Goal: Task Accomplishment & Management: Complete application form

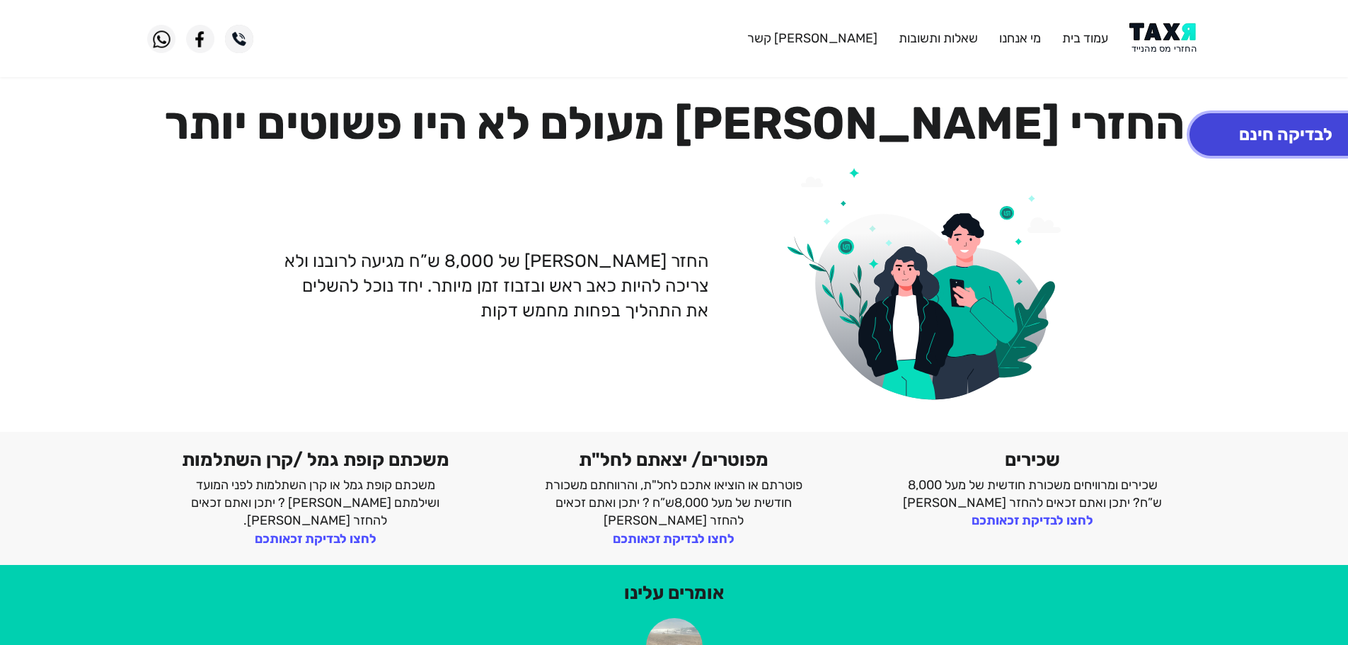
click at [1276, 139] on button "לבדיקה חינם" at bounding box center [1286, 134] width 192 height 42
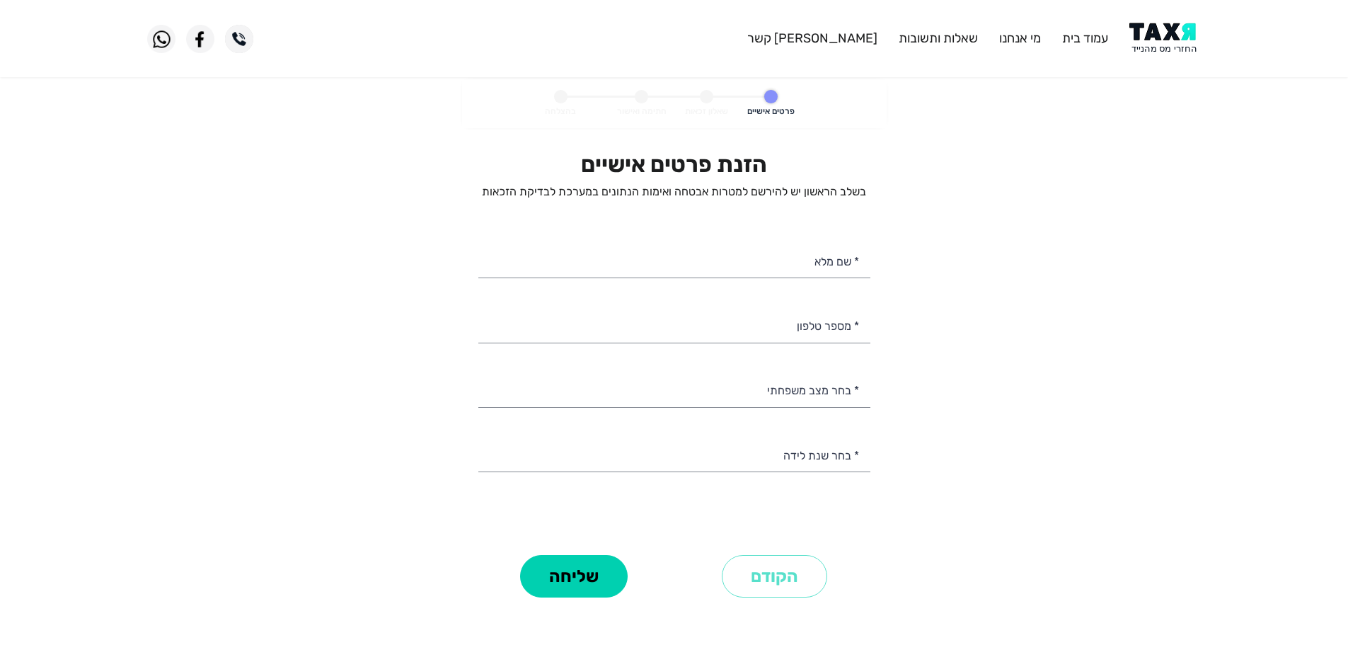
select select
click at [775, 265] on input "* שם מלא" at bounding box center [674, 260] width 392 height 36
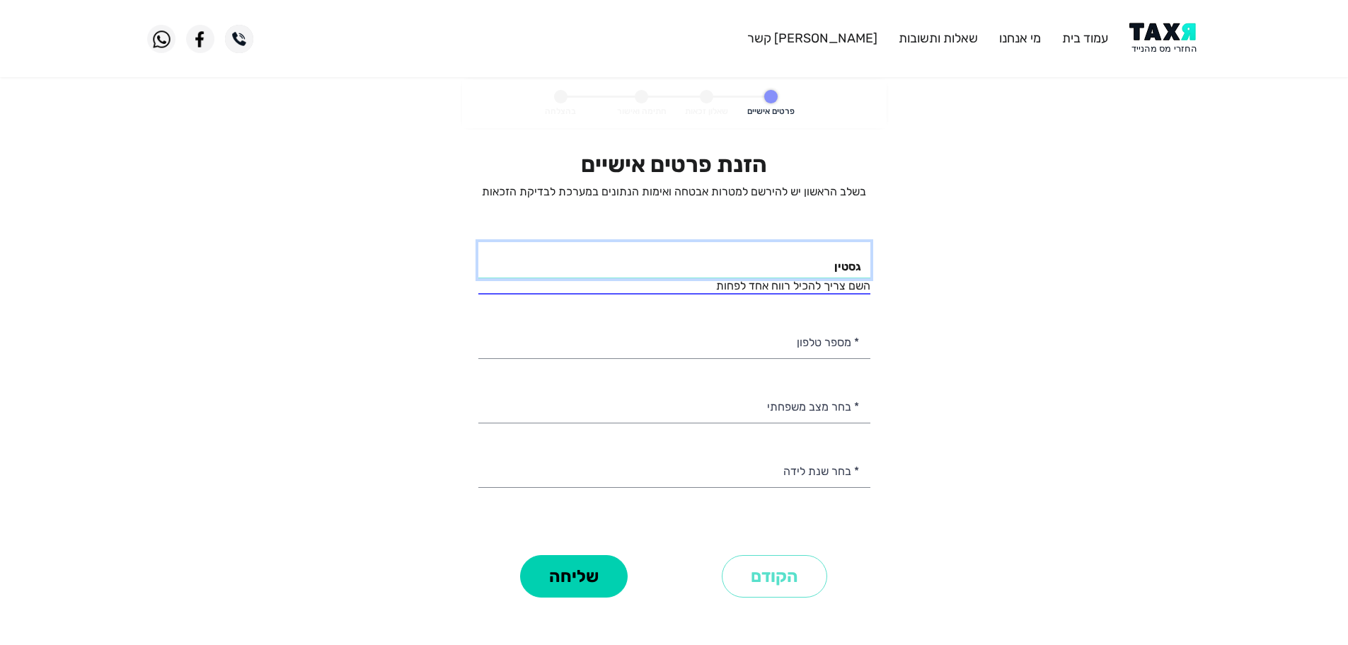
click at [775, 265] on input "גסטין" at bounding box center [674, 260] width 392 height 36
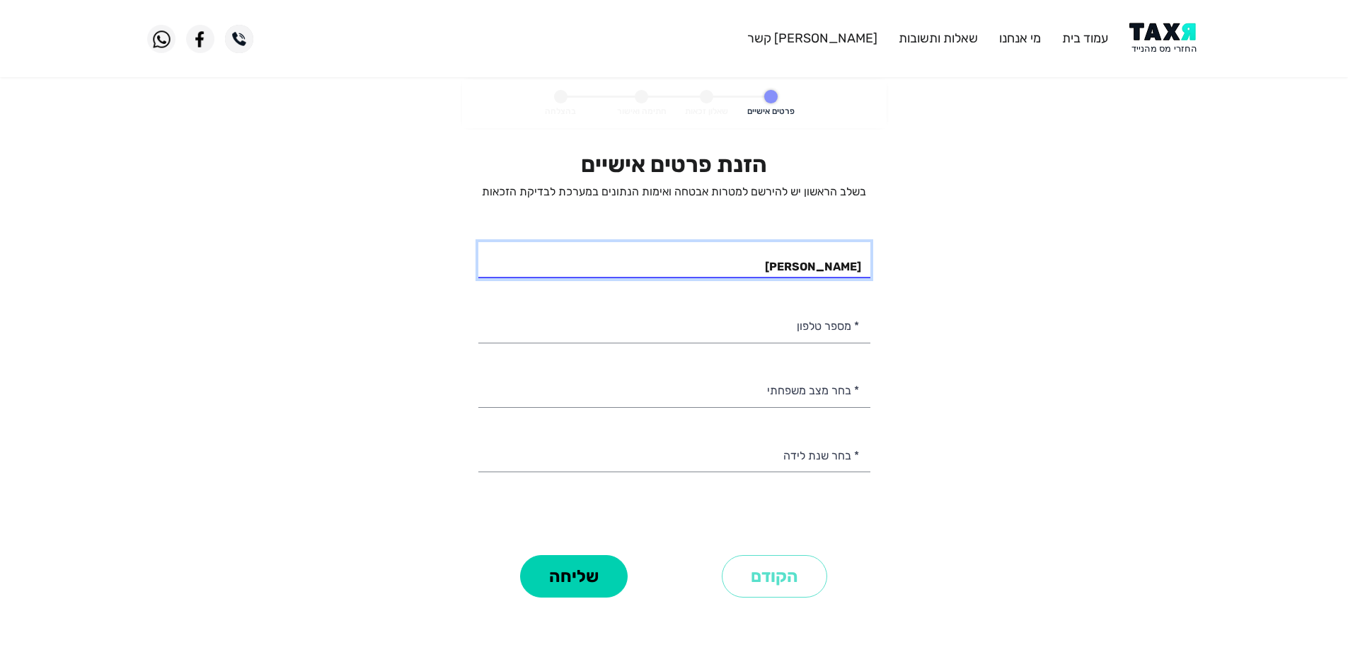
type input "[PERSON_NAME]"
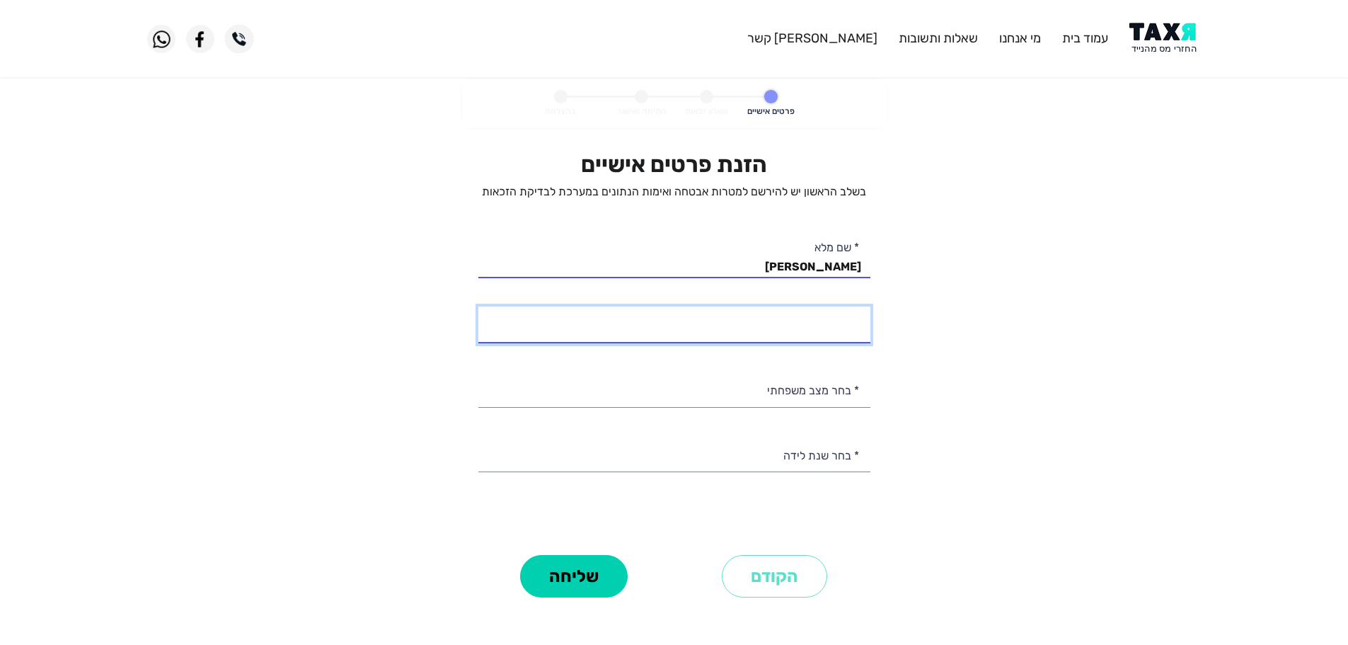
click at [761, 325] on input "* מספר טלפון" at bounding box center [674, 324] width 392 height 36
type input "054-3441535"
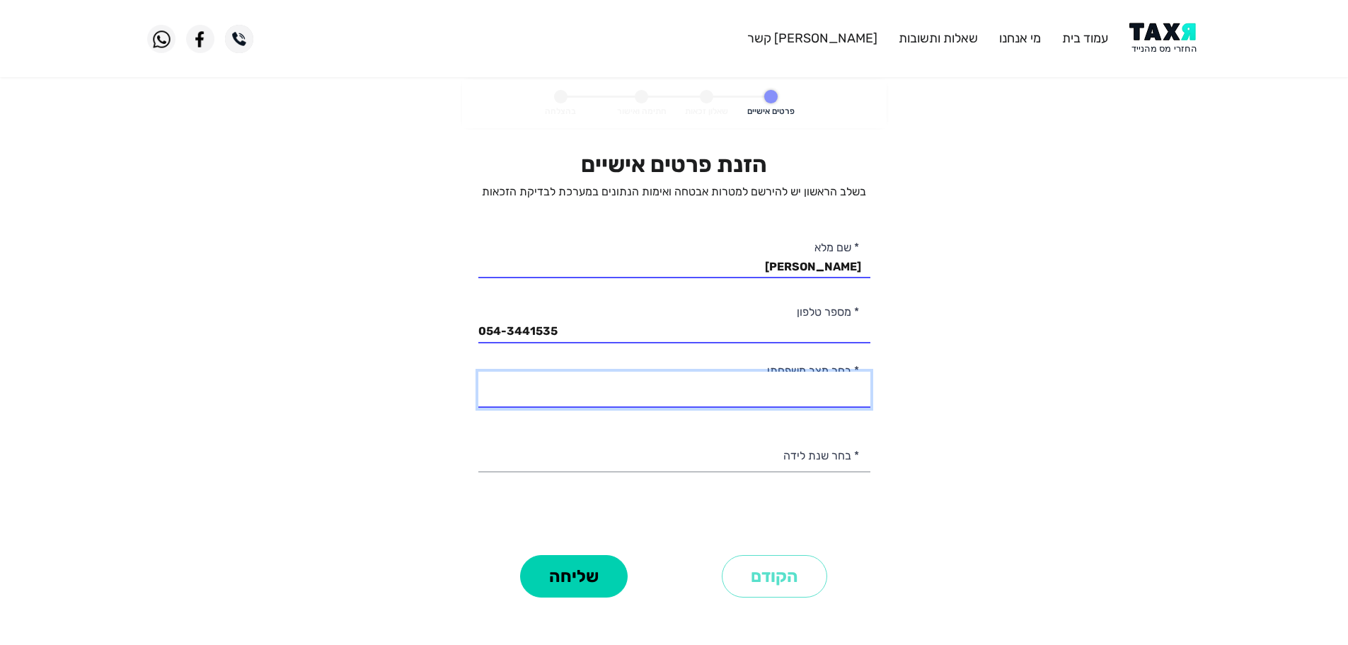
click at [739, 398] on select "רווק/ה נשוי/[PERSON_NAME]/ה אלמן/נה" at bounding box center [674, 390] width 392 height 36
select select "2: Married"
click at [478, 372] on select "רווק/ה נשוי/[PERSON_NAME]/ה אלמן/נה" at bounding box center [674, 390] width 392 height 36
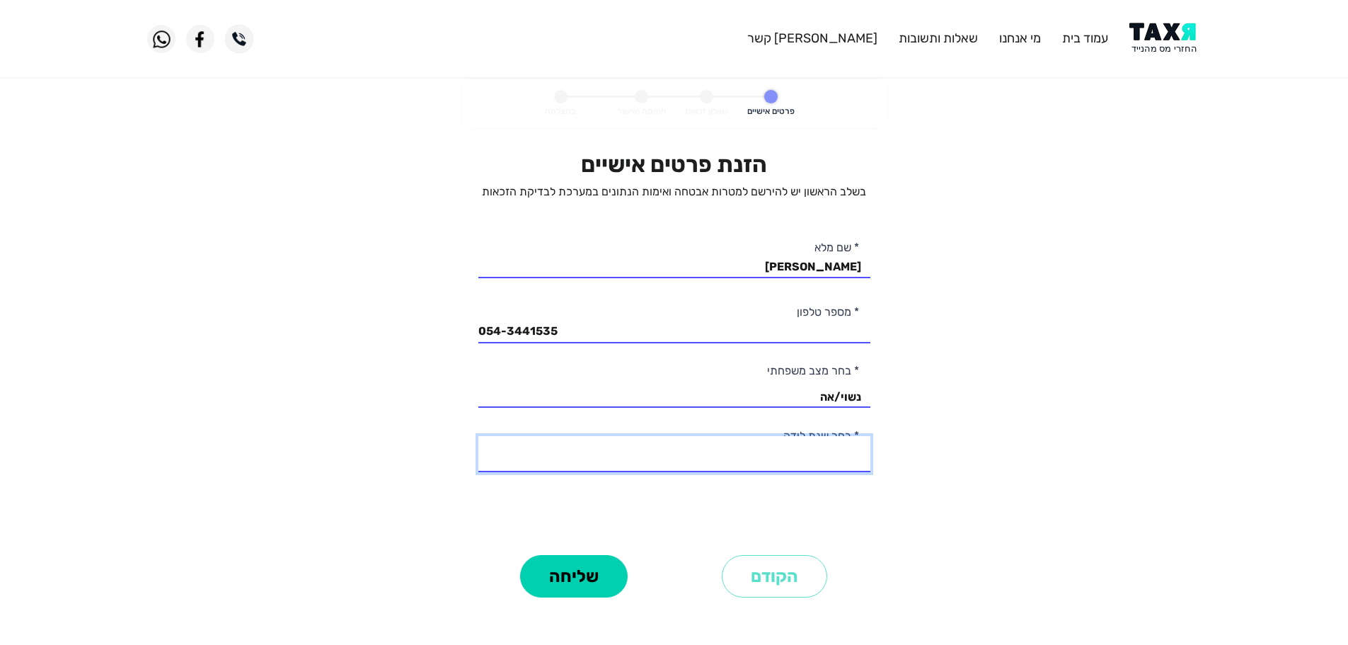
click at [732, 458] on select "2003 2002 2001 2000 1999 1998 1997 1996 1995 1994 1993 1992 1991 1990 1989 1988…" at bounding box center [674, 454] width 392 height 36
select select "30: 1974"
click at [478, 436] on select "2003 2002 2001 2000 1999 1998 1997 1996 1995 1994 1993 1992 1991 1990 1989 1988…" at bounding box center [674, 454] width 392 height 36
click at [592, 558] on button "שליחה" at bounding box center [574, 576] width 108 height 42
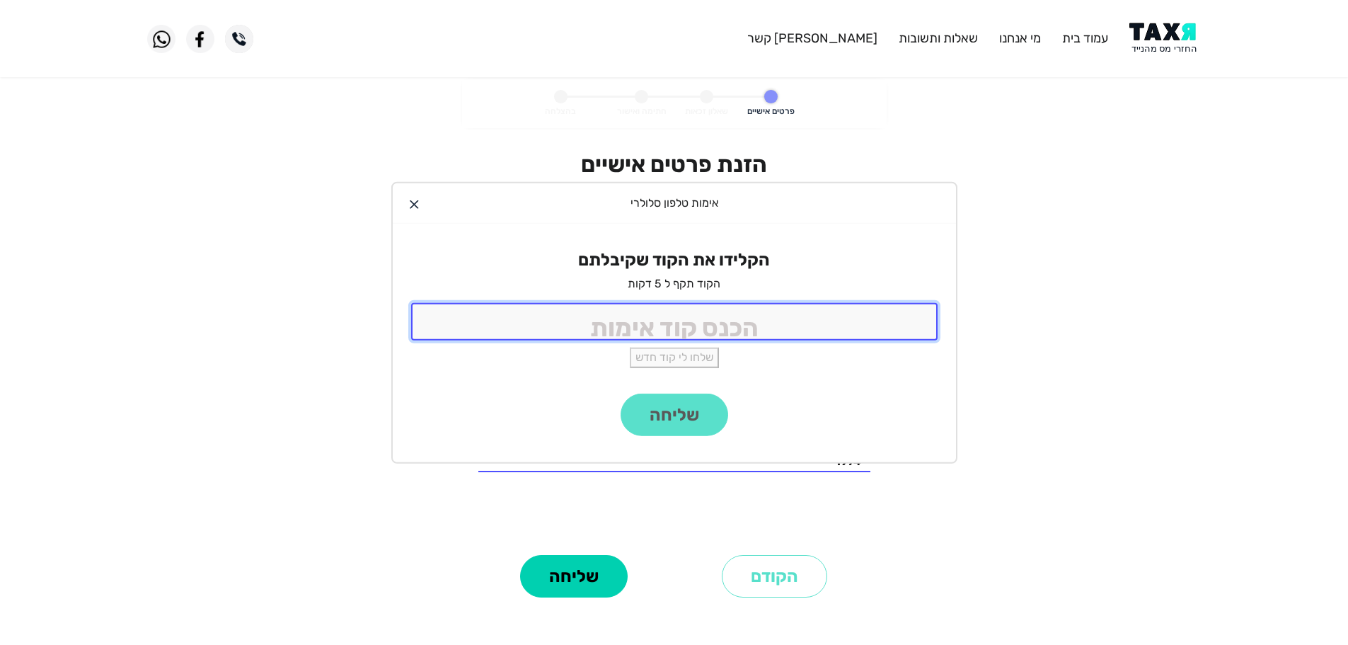
click at [808, 320] on input "tel" at bounding box center [674, 322] width 526 height 38
type input "9"
type input "1941"
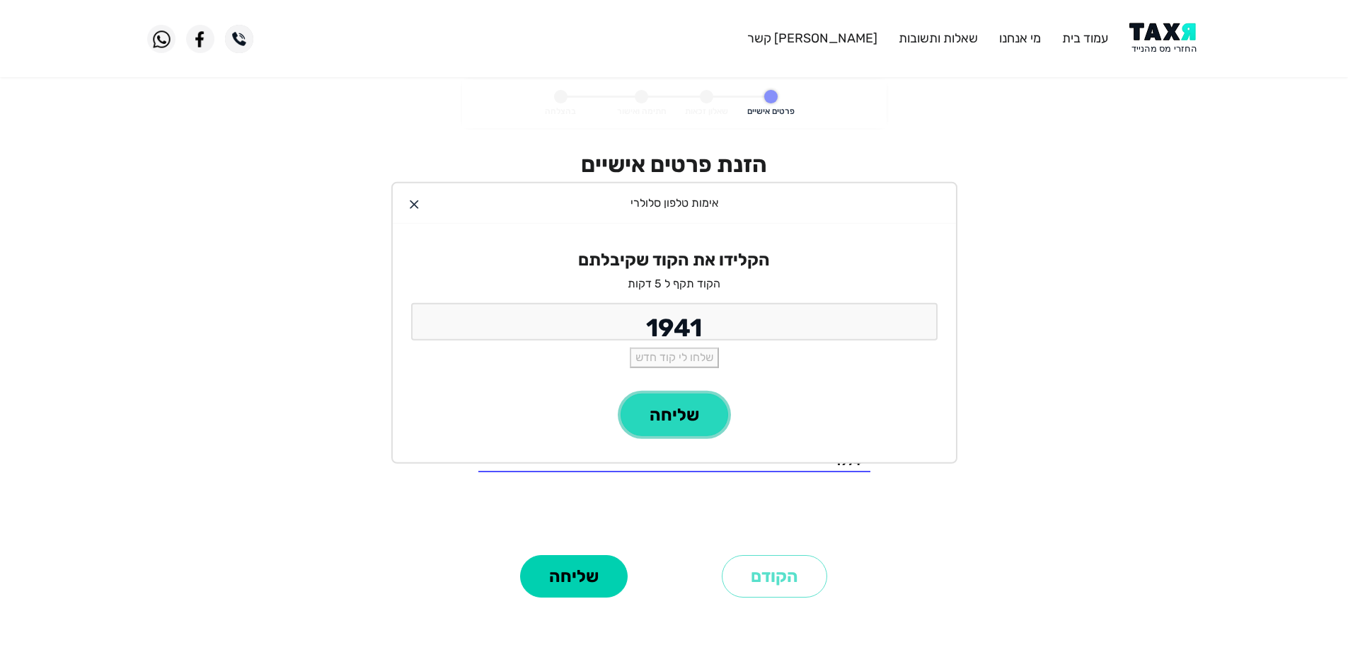
click at [677, 411] on button "שליחה" at bounding box center [675, 414] width 108 height 42
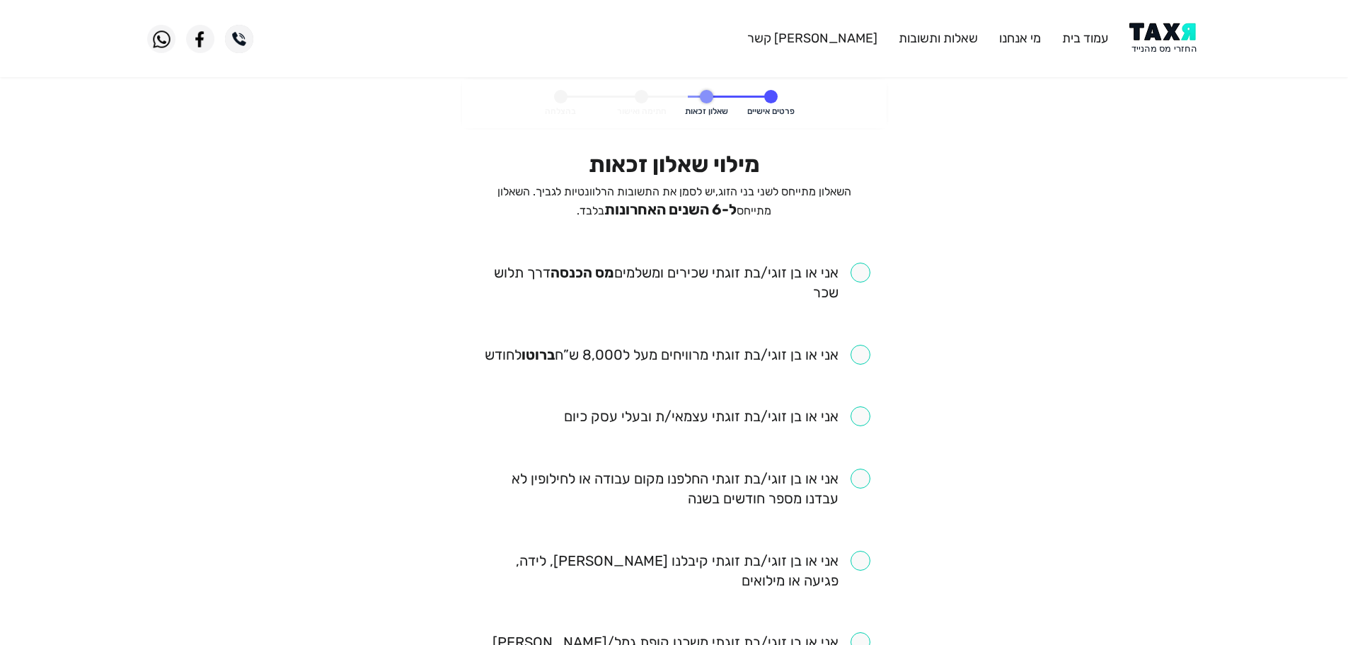
click at [863, 269] on input "checkbox" at bounding box center [674, 283] width 392 height 40
checkbox input "true"
click at [862, 354] on input "checkbox" at bounding box center [678, 355] width 386 height 20
checkbox input "true"
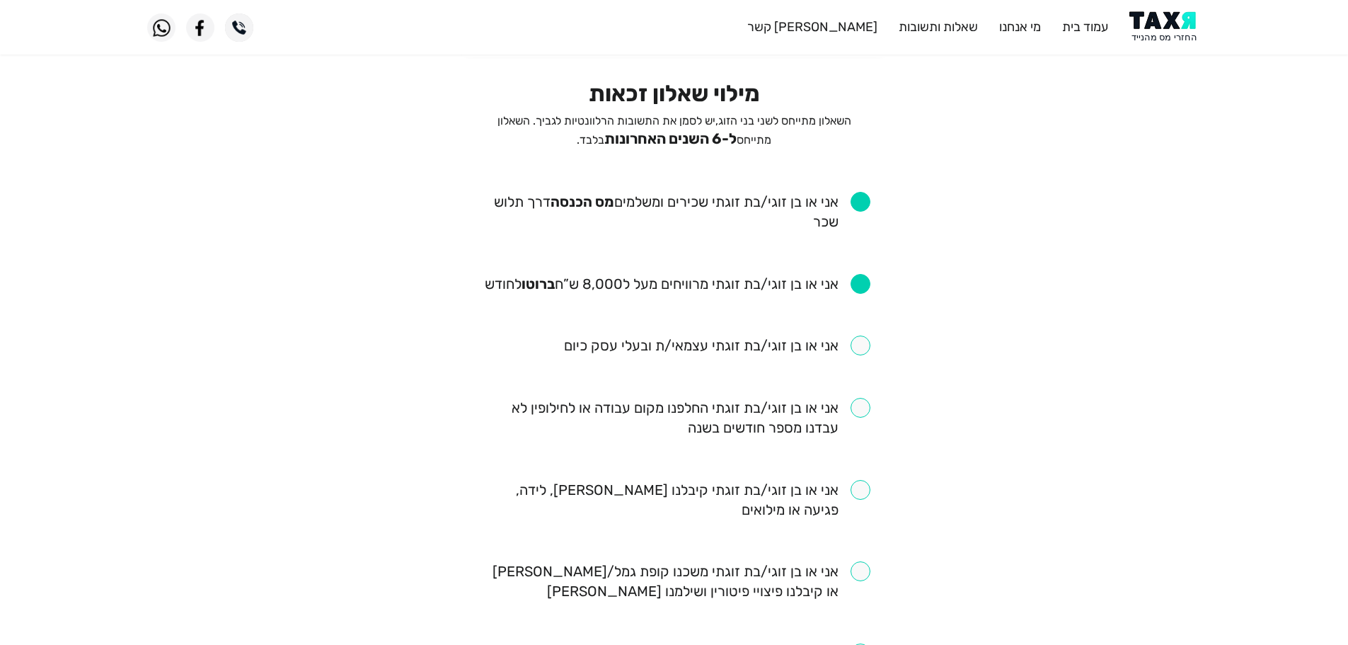
scroll to position [142, 0]
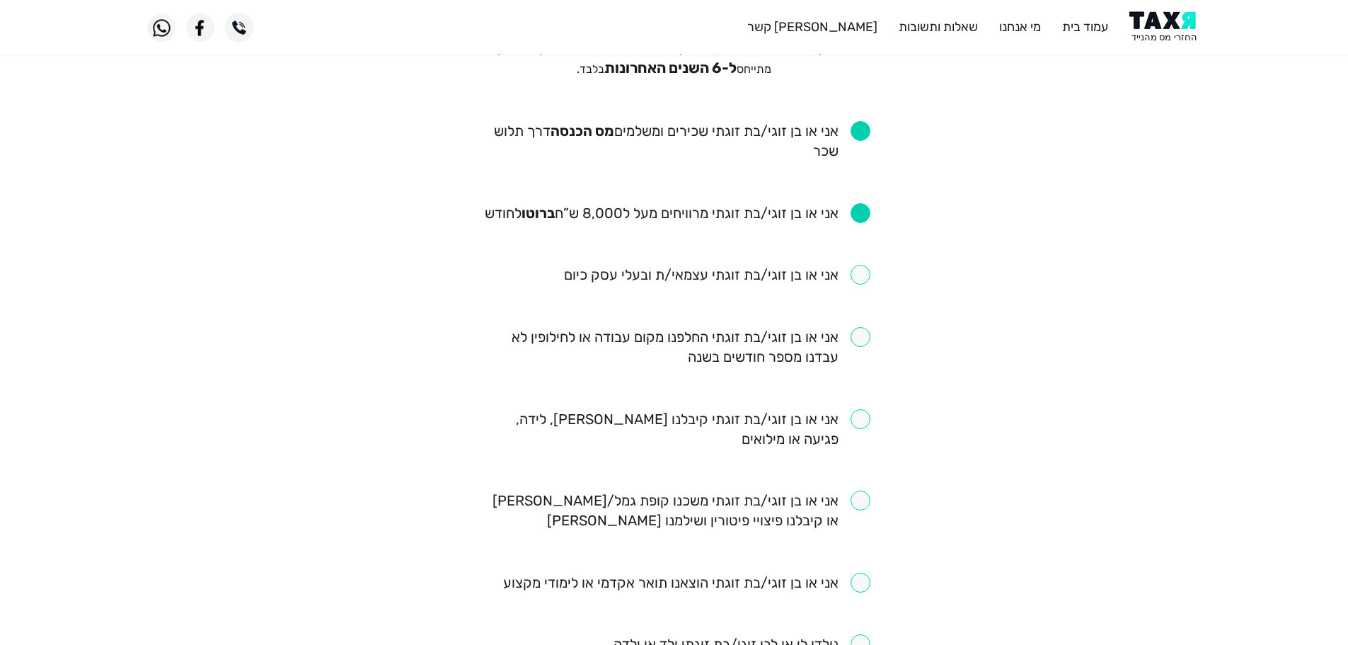
click at [863, 342] on input "checkbox" at bounding box center [674, 347] width 392 height 40
checkbox input "true"
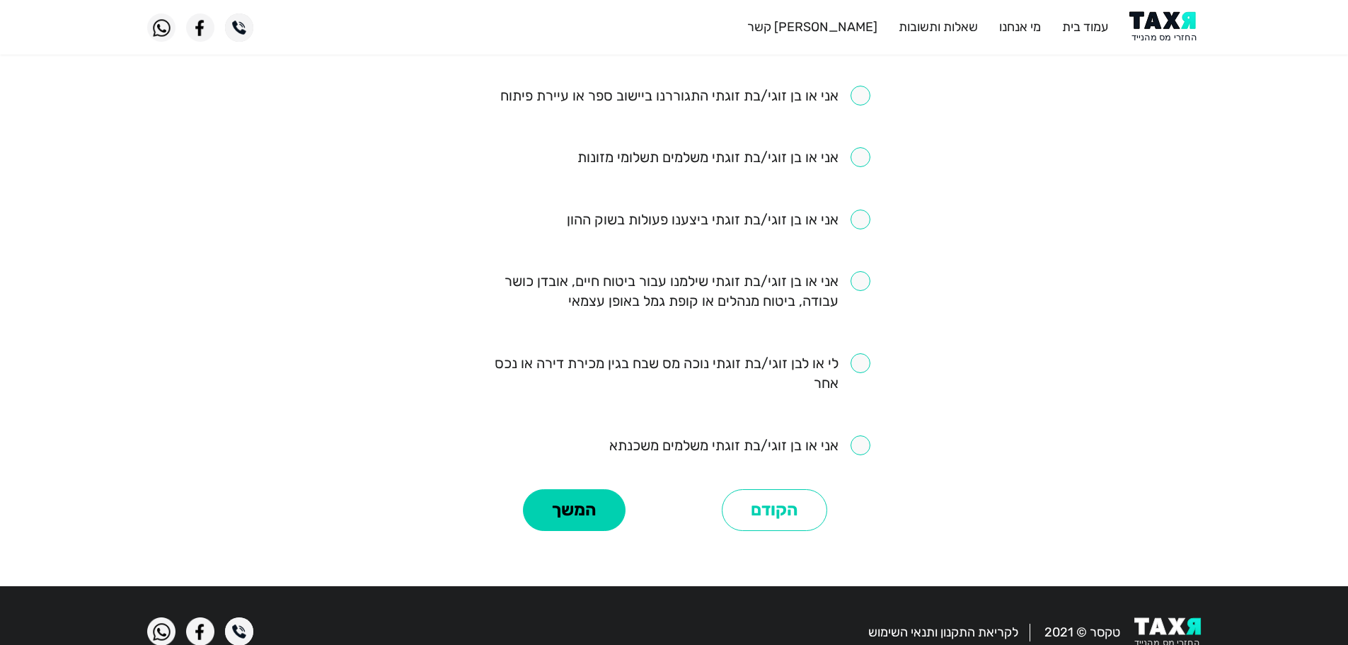
scroll to position [849, 0]
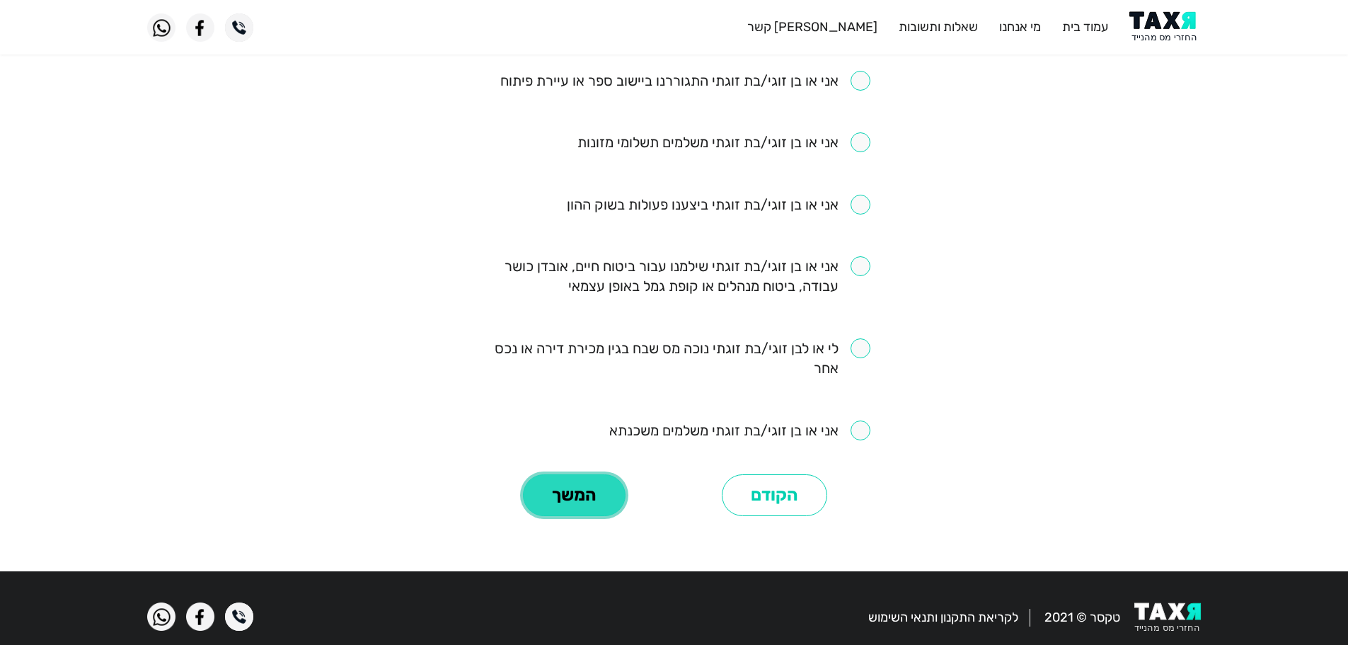
click at [583, 497] on button "המשך" at bounding box center [574, 495] width 103 height 42
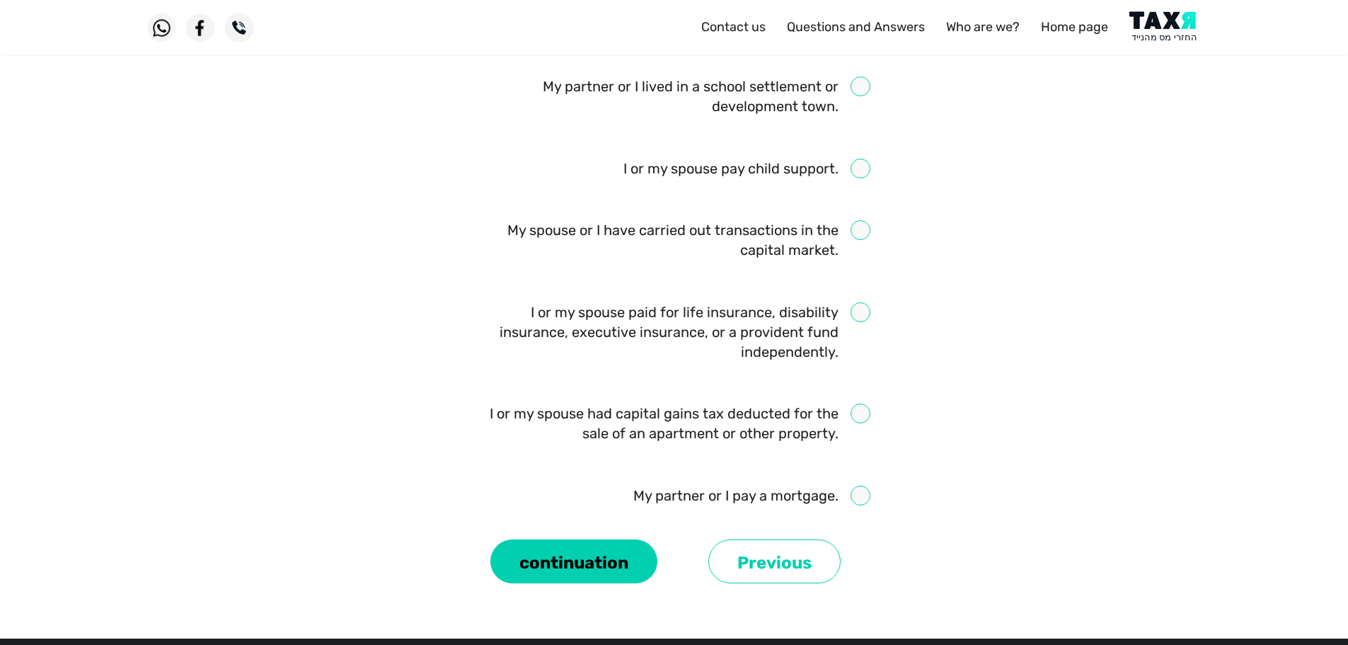
scroll to position [840, 0]
